Goal: Task Accomplishment & Management: Use online tool/utility

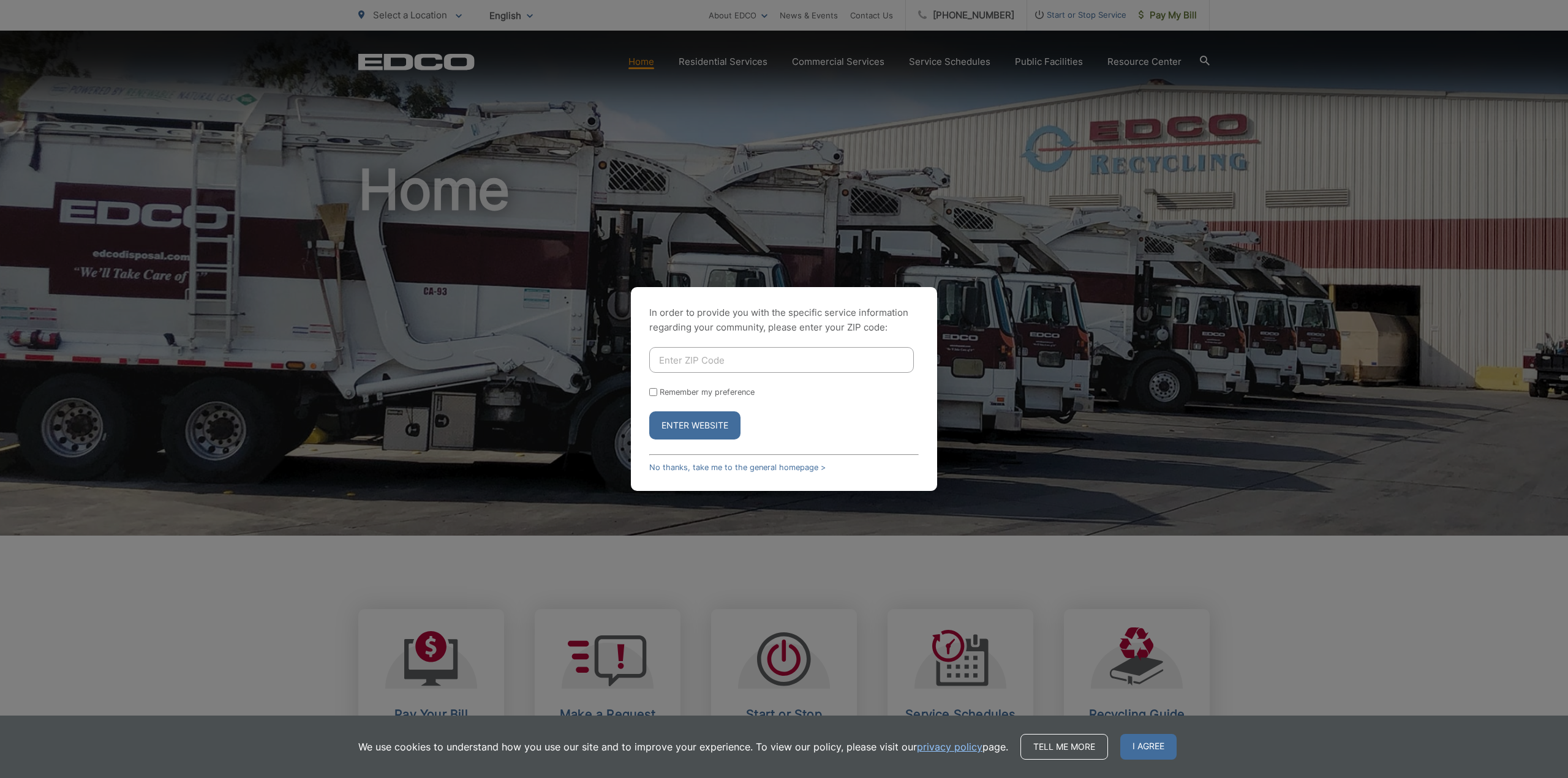
click at [689, 356] on input "Enter ZIP Code" at bounding box center [781, 360] width 265 height 26
type input "92040"
click at [656, 393] on input "Remember my preference" at bounding box center [653, 392] width 8 height 8
checkbox input "true"
click at [696, 423] on button "Enter Website" at bounding box center [695, 426] width 91 height 28
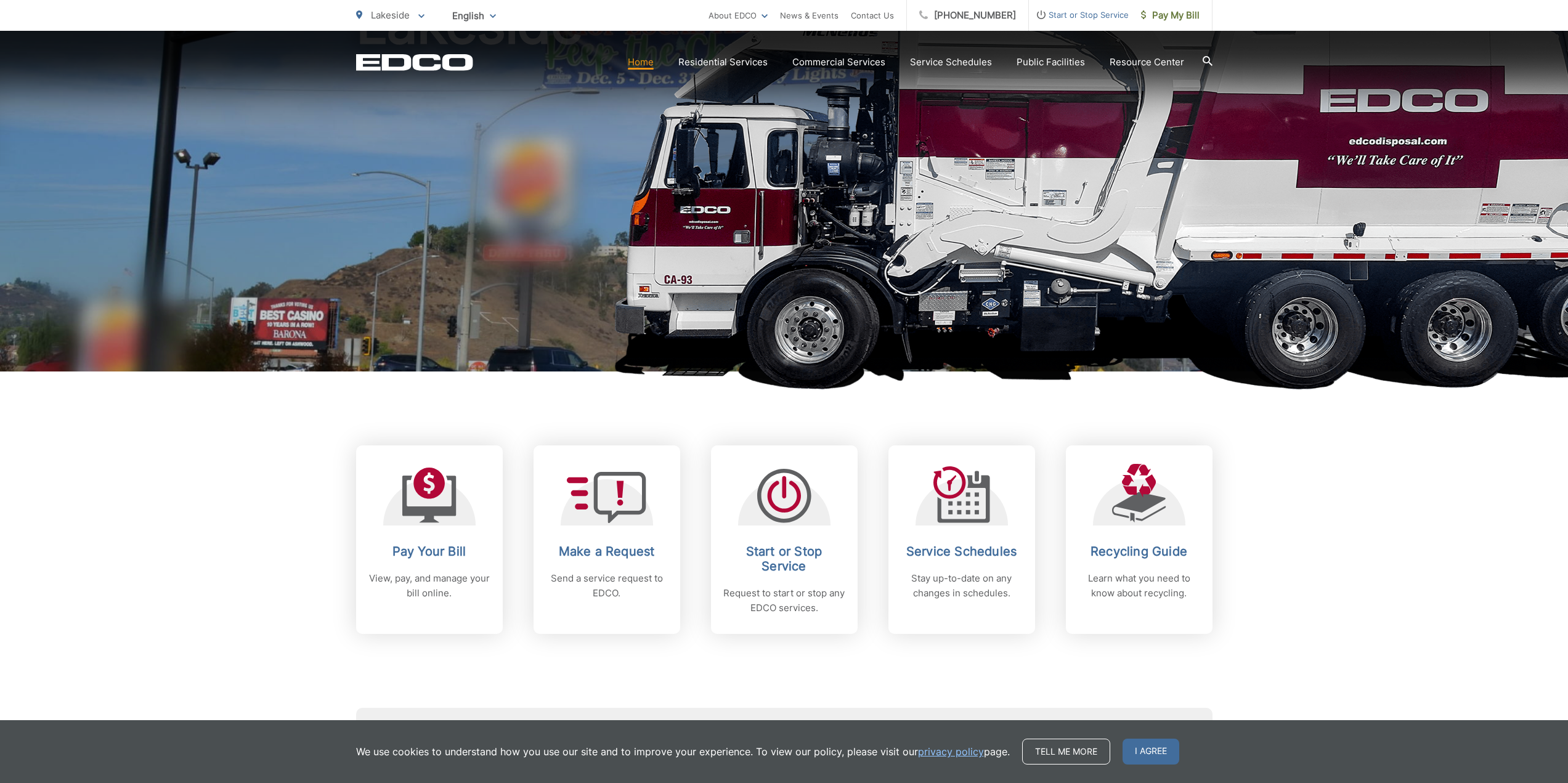
scroll to position [185, 0]
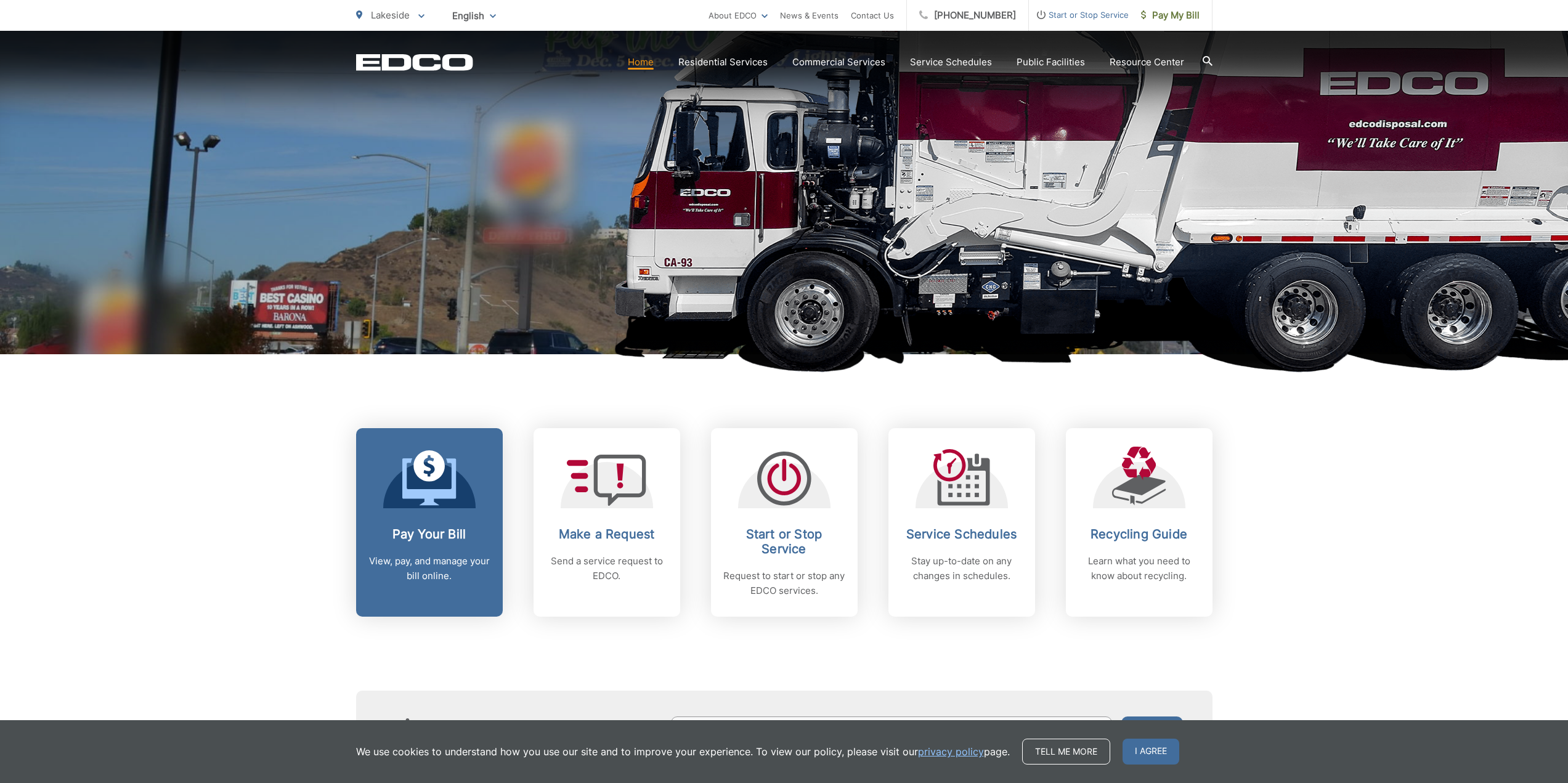
click at [422, 521] on link "Pay Your Bill View, pay, and manage your bill online." at bounding box center [430, 523] width 146 height 189
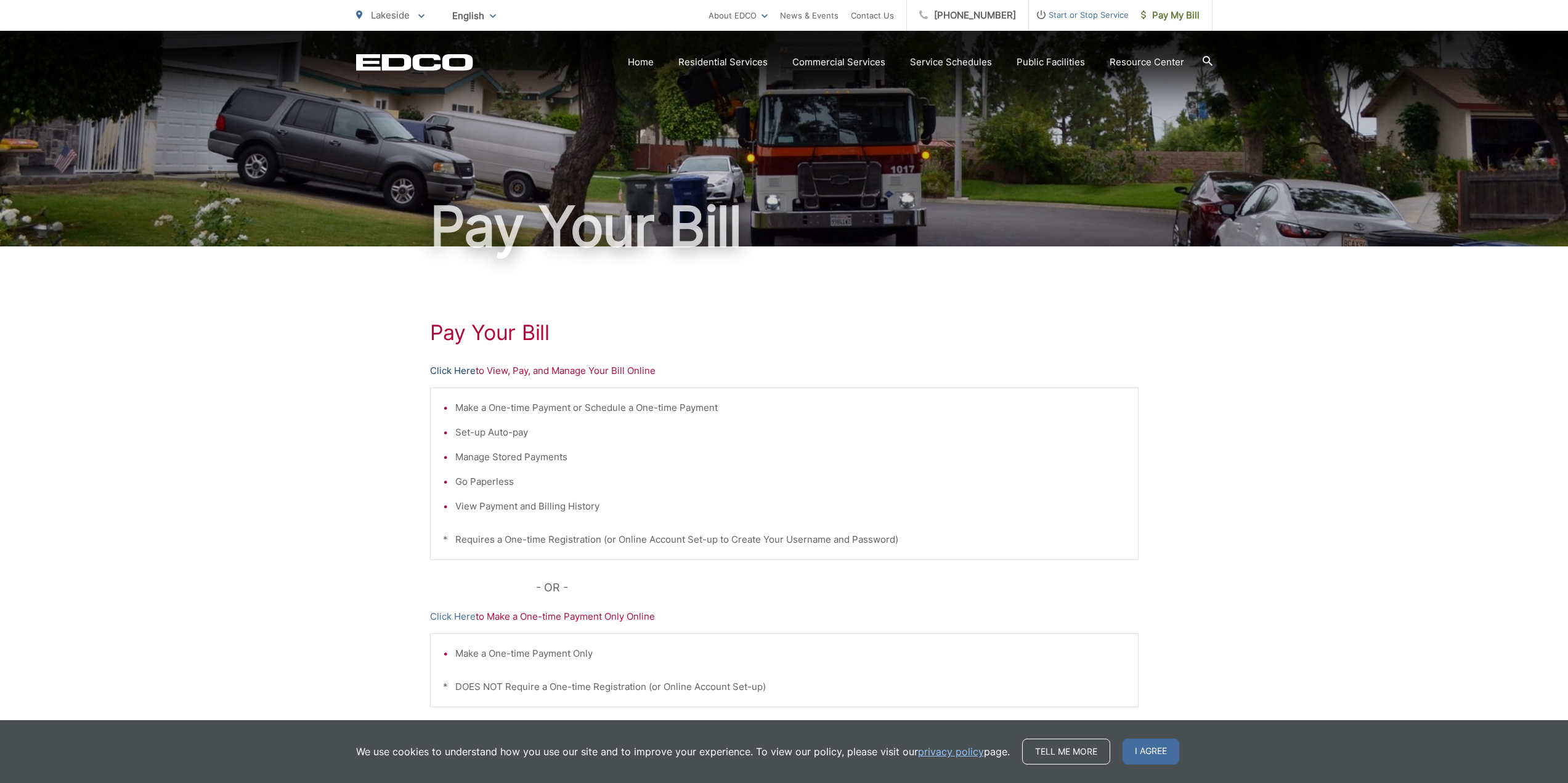
click at [454, 371] on link "Click Here" at bounding box center [453, 371] width 45 height 15
